Goal: Task Accomplishment & Management: Complete application form

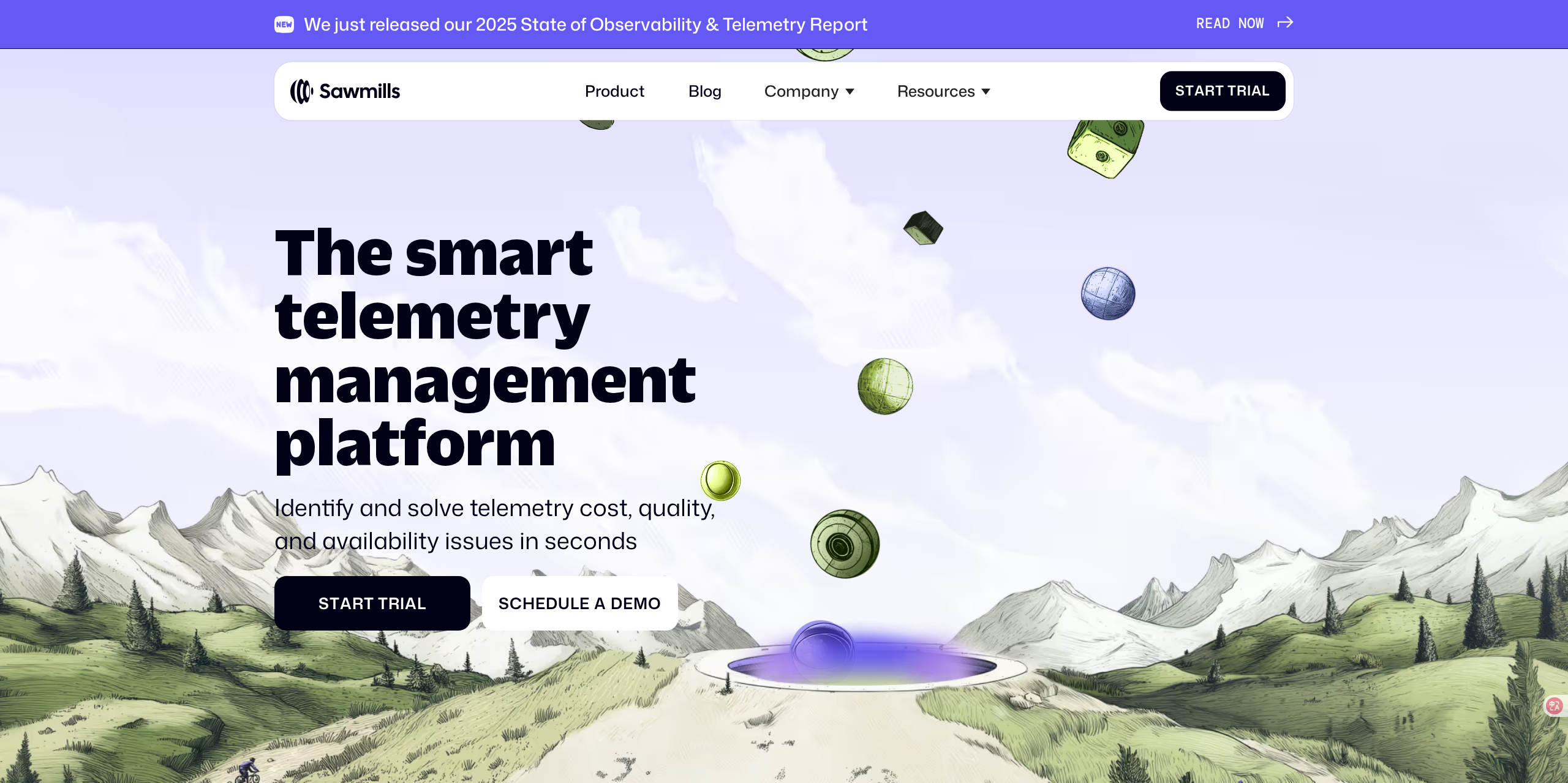
click at [847, 93] on icon at bounding box center [850, 92] width 9 height 9
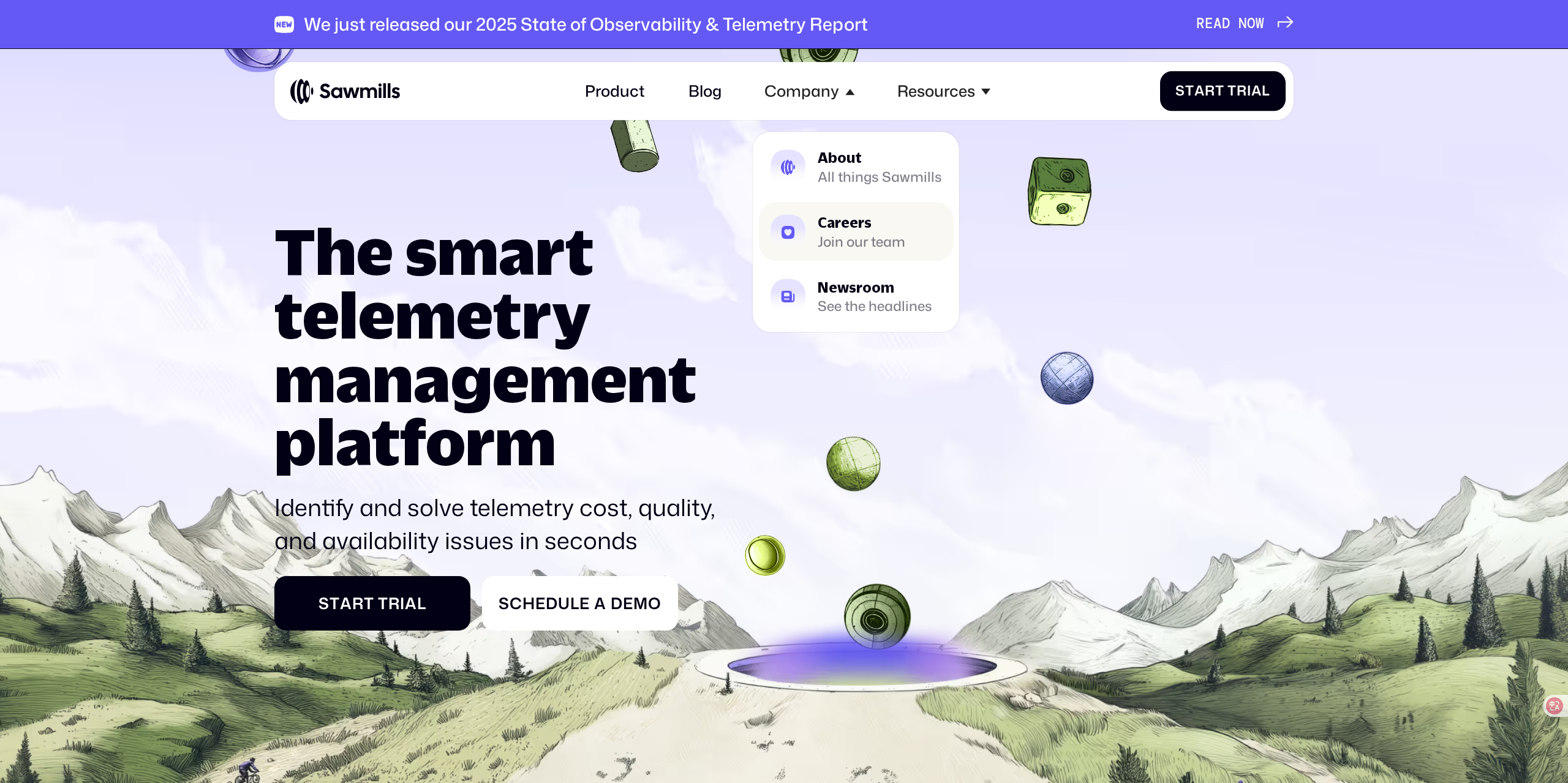
click at [844, 236] on div "Join our team" at bounding box center [861, 242] width 88 height 12
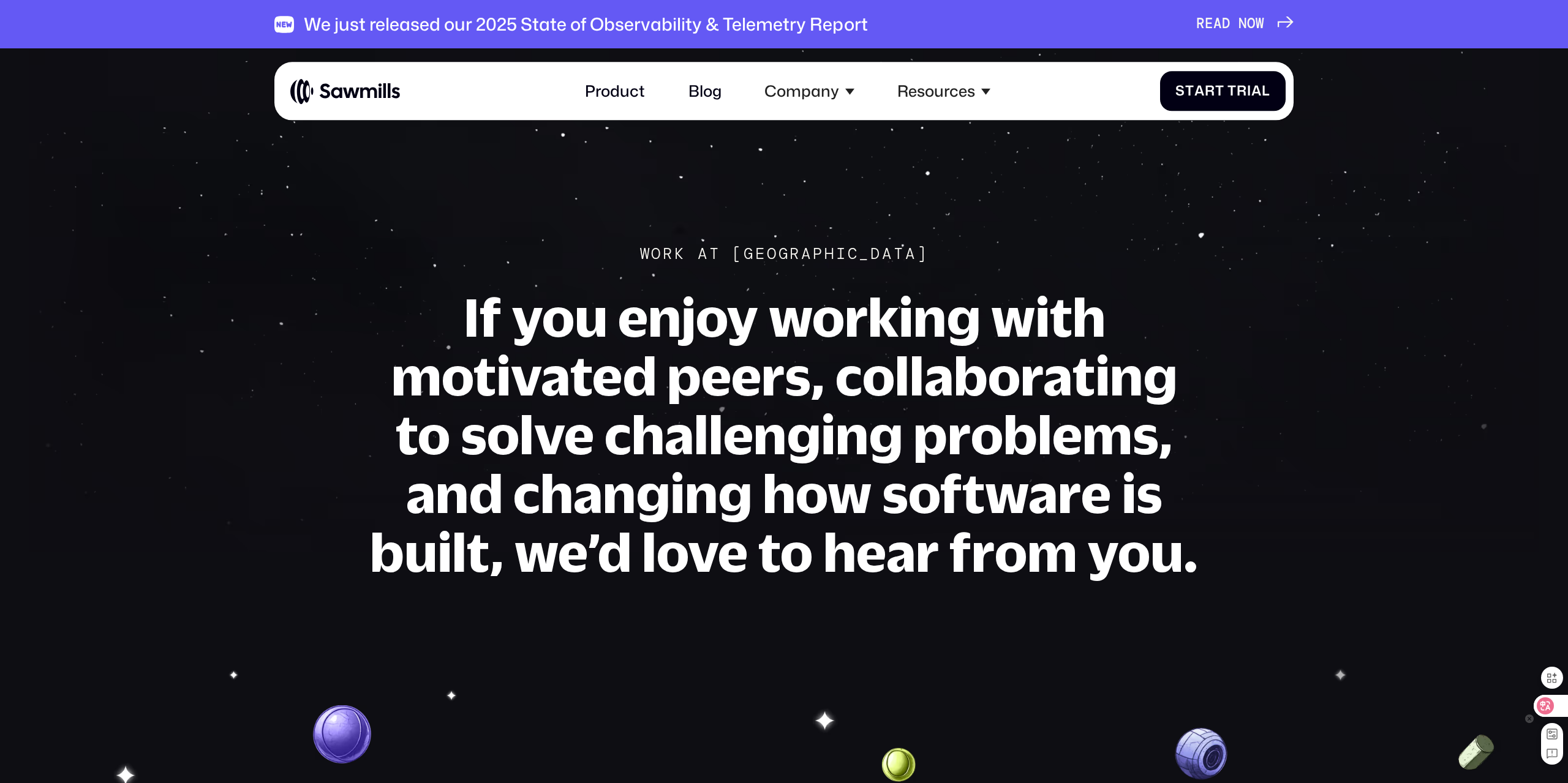
drag, startPoint x: 1542, startPoint y: 700, endPoint x: 1405, endPoint y: 655, distance: 144.2
click at [1542, 700] on icon at bounding box center [1545, 706] width 17 height 17
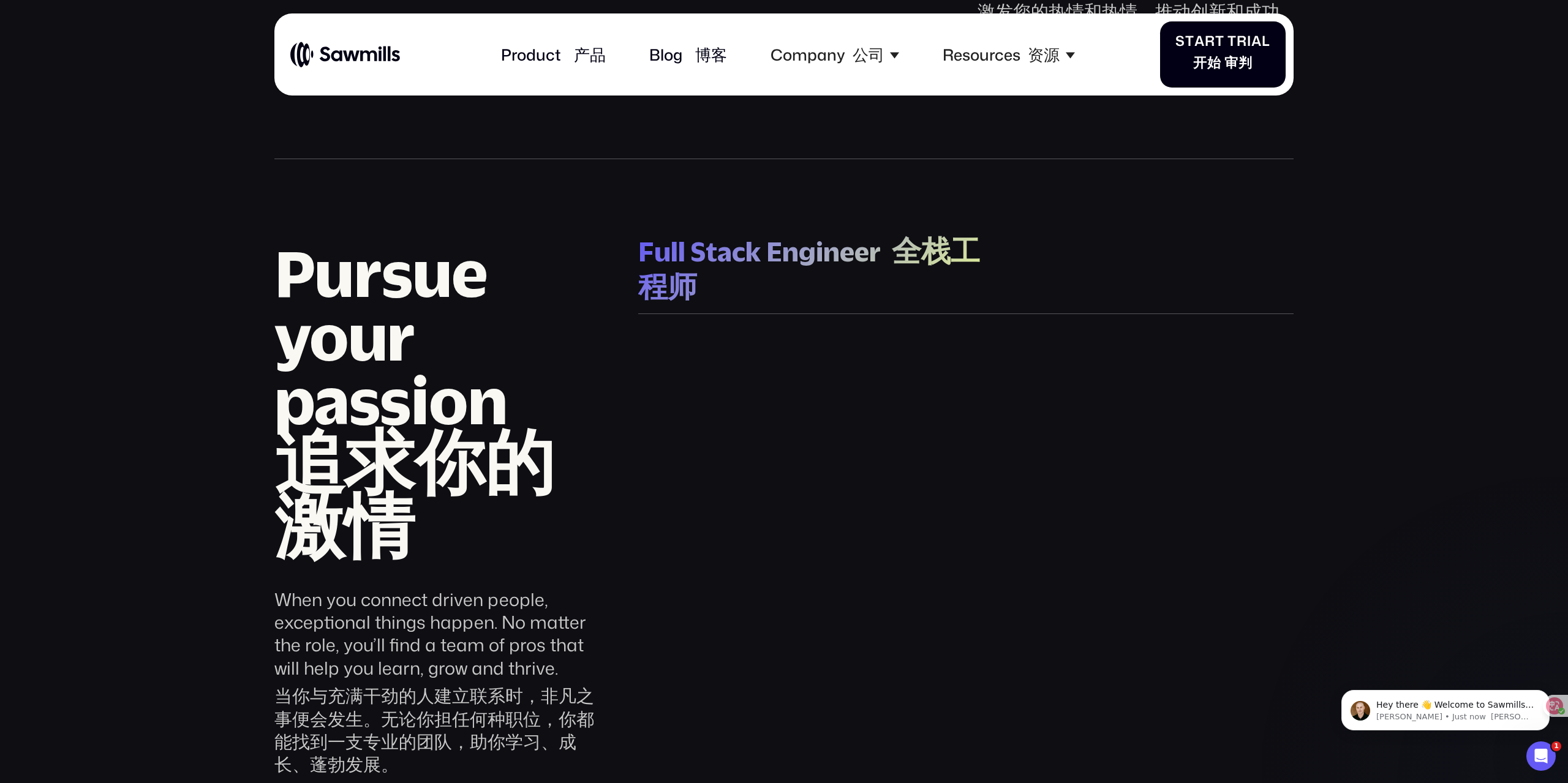
click at [965, 257] on font "全栈工程师" at bounding box center [809, 269] width 341 height 67
